Goal: Task Accomplishment & Management: Use online tool/utility

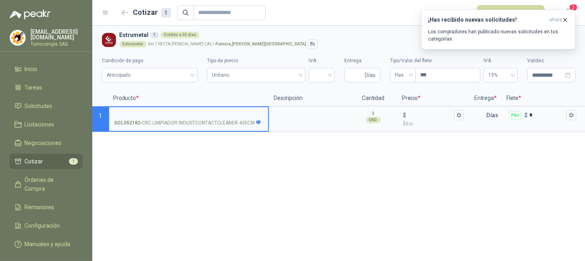
click at [569, 12] on button "¡Has recibido nuevas solicitudes! ahora Los compradores han publicado nuevas so…" at bounding box center [498, 30] width 154 height 40
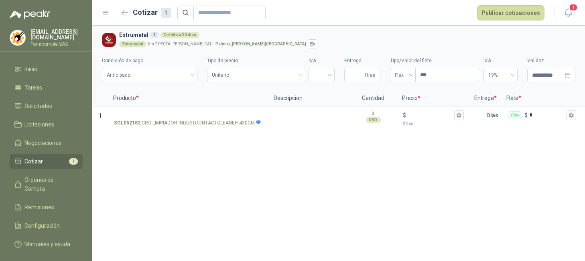
click at [569, 12] on icon "button" at bounding box center [568, 13] width 10 height 10
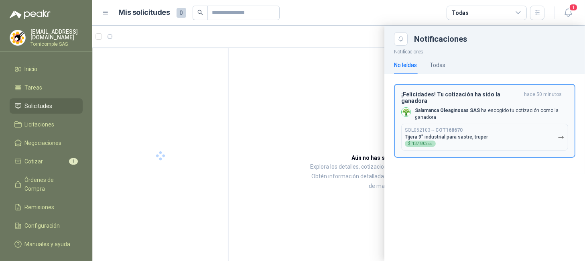
click at [535, 136] on button "SOL052103 → COT168670 Tijera 9" industrial para sastre, truper $ 137.802 ,00" at bounding box center [484, 137] width 167 height 27
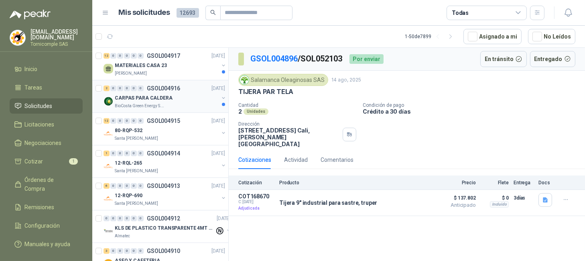
click at [176, 89] on p "GSOL004916" at bounding box center [163, 88] width 33 height 6
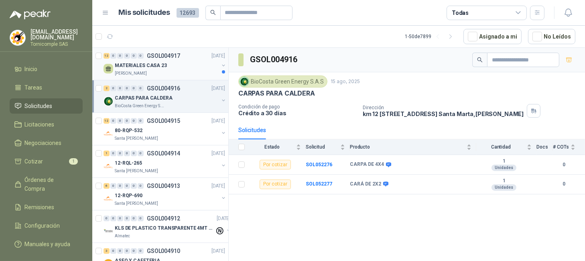
click at [174, 54] on p "GSOL004917" at bounding box center [163, 56] width 33 height 6
click at [23, 157] on li "Cotizar 1" at bounding box center [45, 161] width 63 height 9
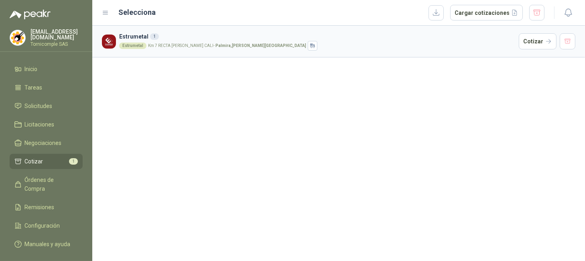
click at [538, 51] on article "Estrumetal 1 Estrumetal Km 7 RECTA [PERSON_NAME] [GEOGRAPHIC_DATA] - [PERSON_NA…" at bounding box center [338, 42] width 492 height 32
click at [537, 50] on article "Estrumetal 1 Estrumetal Km 7 RECTA [PERSON_NAME] [GEOGRAPHIC_DATA] - [PERSON_NA…" at bounding box center [338, 42] width 492 height 32
click at [533, 43] on button "Cotizar" at bounding box center [538, 41] width 38 height 16
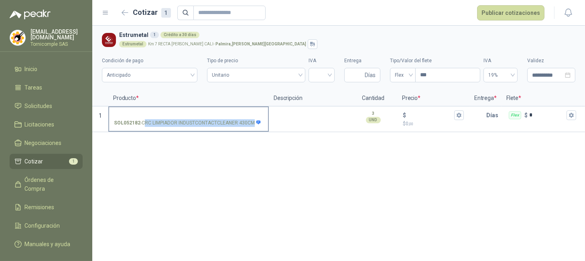
drag, startPoint x: 144, startPoint y: 123, endPoint x: 259, endPoint y: 123, distance: 115.1
click at [286, 123] on section "1 SOL052182 - CRC LIMPIADOR INDUSTCONTACTCLEANER 430CM 3 UND  $ $ 0 ,00 Días F…" at bounding box center [338, 119] width 492 height 26
copy div "RC LIMPIADOR INDUSTCONTACTCLEANER 430CM"
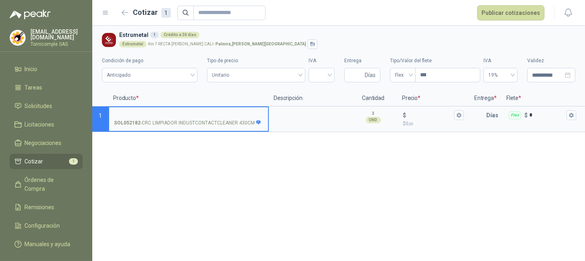
click at [215, 112] on input "SOL052182 - CRC LIMPIADOR INDUSTCONTACTCLEANER 430CM" at bounding box center [188, 115] width 149 height 6
drag, startPoint x: 437, startPoint y: 126, endPoint x: 338, endPoint y: 65, distance: 115.8
click at [437, 126] on p "$ 0 ,00" at bounding box center [433, 124] width 61 height 8
click at [437, 118] on input "$ $ 0 ,00" at bounding box center [429, 115] width 45 height 6
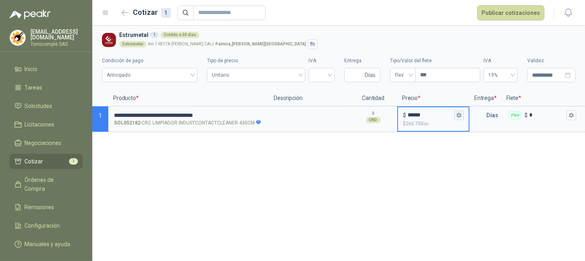
type input "******"
click at [463, 111] on button "$ ****** $ 260.700 ,00" at bounding box center [459, 115] width 10 height 10
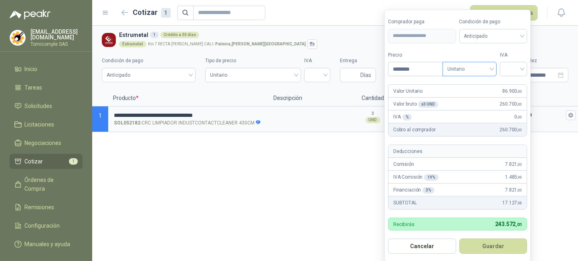
click at [478, 67] on span "Unitario" at bounding box center [470, 69] width 45 height 12
click at [484, 82] on div "Unitario" at bounding box center [471, 86] width 41 height 9
click at [510, 70] on input "search" at bounding box center [514, 68] width 18 height 12
click at [515, 87] on div "19%" at bounding box center [515, 86] width 15 height 9
click at [491, 254] on form "**********" at bounding box center [459, 136] width 148 height 253
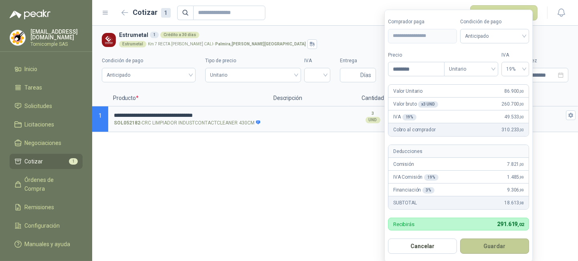
click at [491, 249] on button "Guardar" at bounding box center [494, 245] width 69 height 15
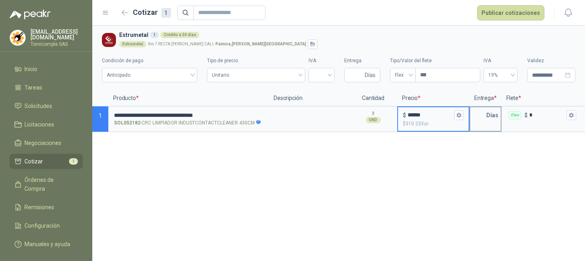
click at [486, 115] on p "Días" at bounding box center [493, 115] width 15 height 16
click at [509, 10] on button "Publicar cotizaciones" at bounding box center [510, 12] width 67 height 15
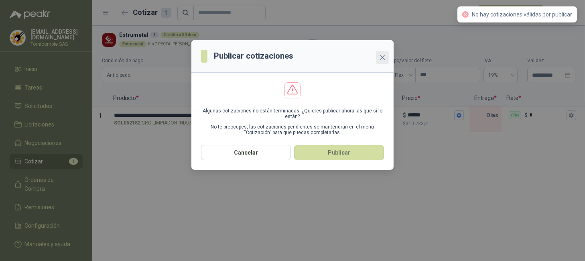
click at [381, 55] on icon "close" at bounding box center [382, 57] width 6 height 6
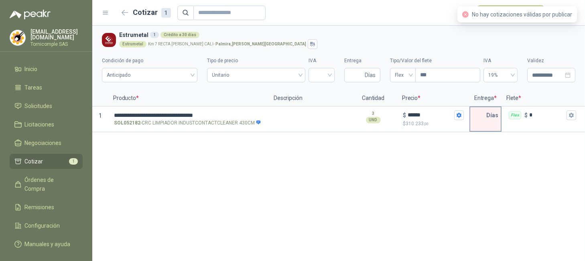
click at [487, 115] on p "Días" at bounding box center [493, 115] width 15 height 16
click at [482, 117] on input "text" at bounding box center [478, 115] width 16 height 16
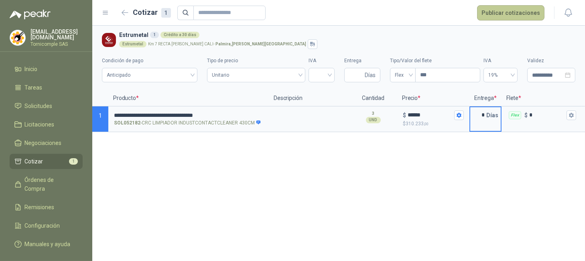
type input "*"
click at [495, 7] on button "Publicar cotizaciones" at bounding box center [510, 12] width 67 height 15
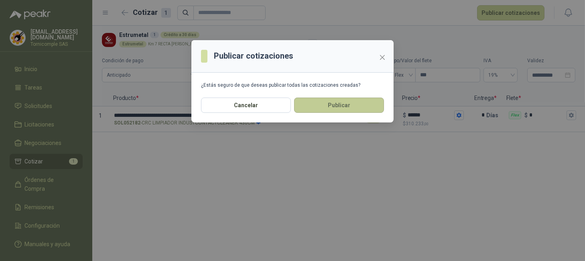
click at [329, 108] on button "Publicar" at bounding box center [339, 104] width 90 height 15
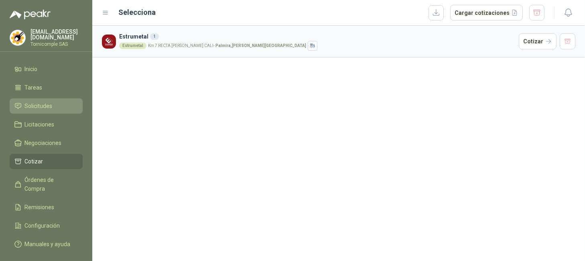
click at [45, 101] on span "Solicitudes" at bounding box center [39, 105] width 28 height 9
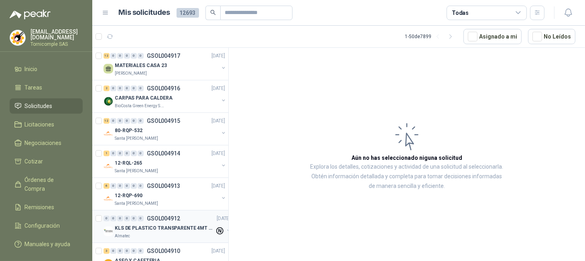
click at [172, 237] on div "Almatec" at bounding box center [165, 236] width 100 height 6
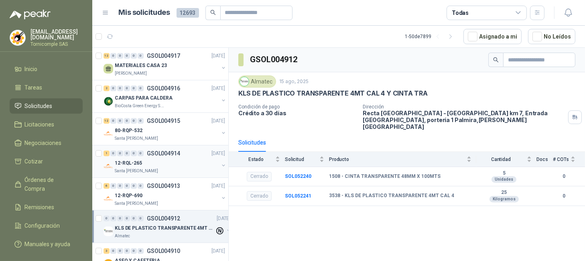
click at [155, 160] on div "12-RQL-265" at bounding box center [167, 163] width 104 height 10
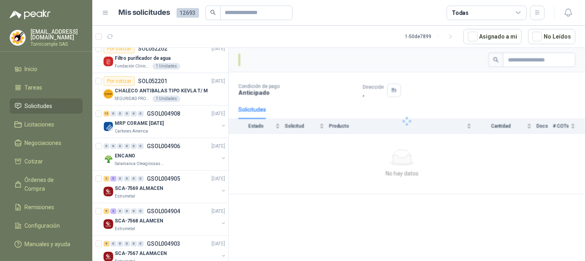
scroll to position [321, 0]
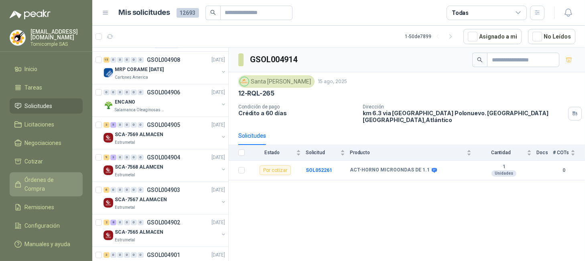
click at [54, 178] on span "Órdenes de Compra" at bounding box center [50, 184] width 50 height 18
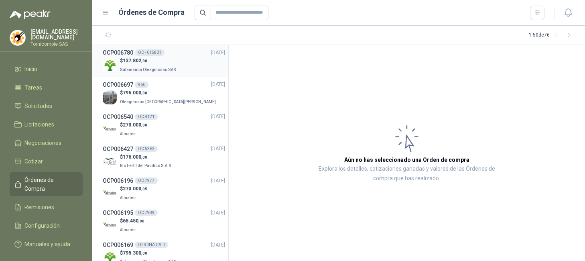
click at [172, 65] on div "$ 137.802 ,00 Salamanca Oleaginosas SAS" at bounding box center [164, 65] width 122 height 16
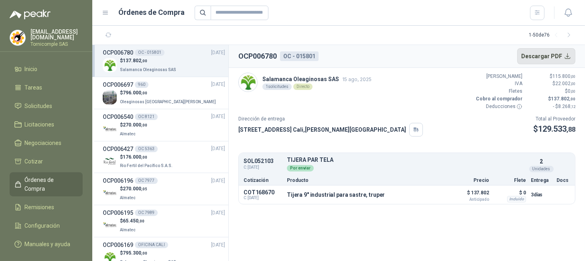
click at [563, 59] on button "Descargar PDF" at bounding box center [546, 56] width 59 height 16
click at [44, 96] on ul "Inicio Tareas Solicitudes Licitaciones Negociaciones Cotizar Órdenes de Compra …" at bounding box center [46, 157] width 92 height 193
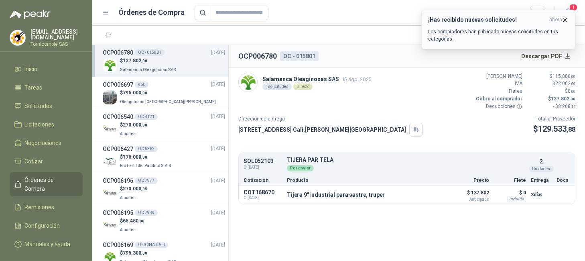
click at [567, 16] on button "¡Has recibido nuevas solicitudes! ahora Los compradores han publicado nuevas so…" at bounding box center [498, 30] width 154 height 40
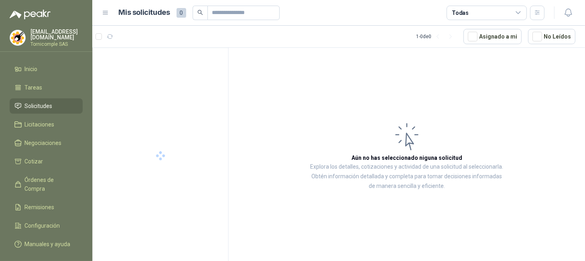
click at [567, 15] on icon "button" at bounding box center [568, 13] width 10 height 10
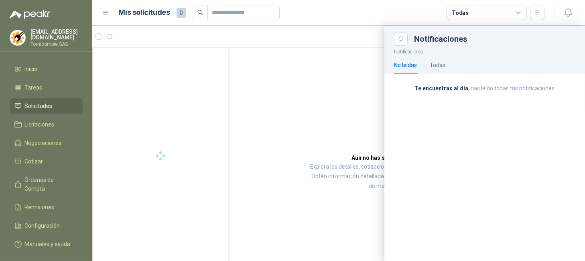
click at [535, 99] on div "Te encuentras al día , has leído todas tus notificaciones" at bounding box center [484, 91] width 201 height 34
click at [432, 78] on div "Te encuentras al día , has leído todas tus notificaciones" at bounding box center [484, 91] width 201 height 34
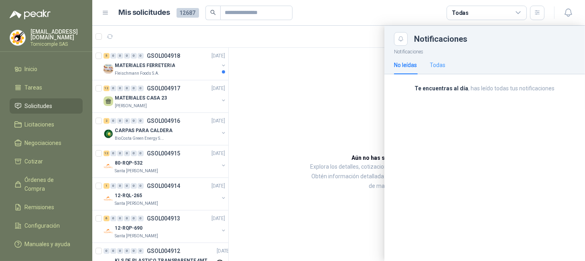
click at [433, 71] on div "Todas" at bounding box center [438, 65] width 16 height 18
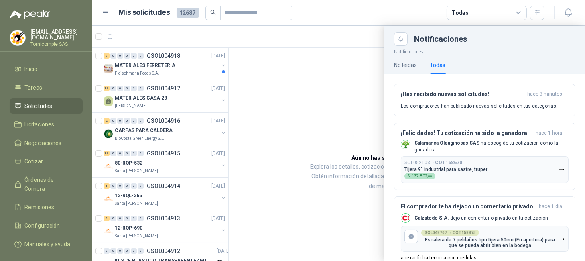
click at [161, 68] on div at bounding box center [338, 143] width 492 height 235
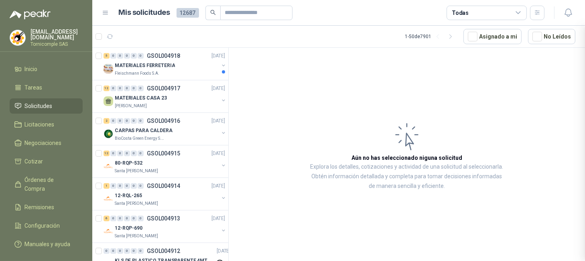
click at [161, 68] on div at bounding box center [338, 143] width 492 height 235
click at [161, 68] on p "MATERIALES FERRETERIA" at bounding box center [145, 66] width 60 height 8
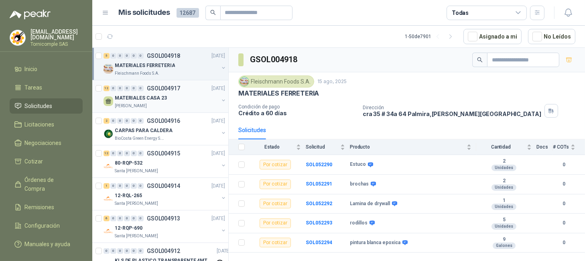
click at [180, 86] on div "12 0 0 0 0 0 GSOL004917 [DATE]" at bounding box center [164, 88] width 123 height 10
click at [172, 74] on div "Fleischmann Foods S.A." at bounding box center [167, 73] width 104 height 6
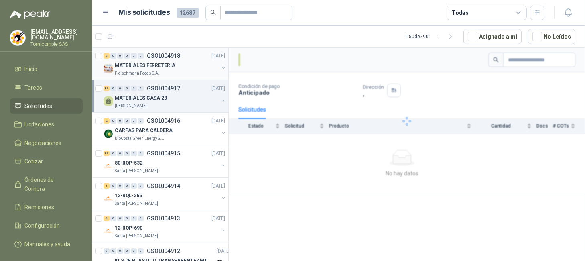
click at [172, 74] on div "Fleischmann Foods S.A." at bounding box center [167, 73] width 104 height 6
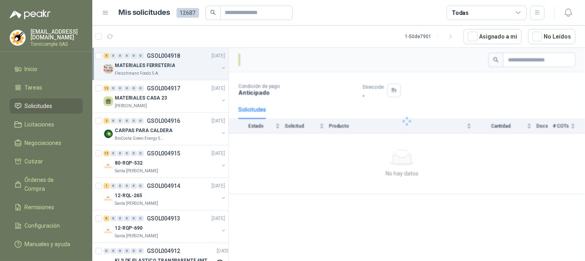
click at [172, 74] on div "Fleischmann Foods S.A." at bounding box center [167, 73] width 104 height 6
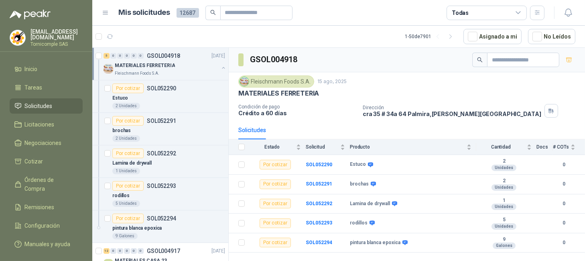
click at [44, 103] on span "Solicitudes" at bounding box center [39, 105] width 28 height 9
drag, startPoint x: 44, startPoint y: 103, endPoint x: 44, endPoint y: 83, distance: 20.5
click at [44, 101] on span "Solicitudes" at bounding box center [39, 105] width 28 height 9
click at [44, 70] on li "Inicio" at bounding box center [45, 69] width 63 height 9
